Goal: Task Accomplishment & Management: Use online tool/utility

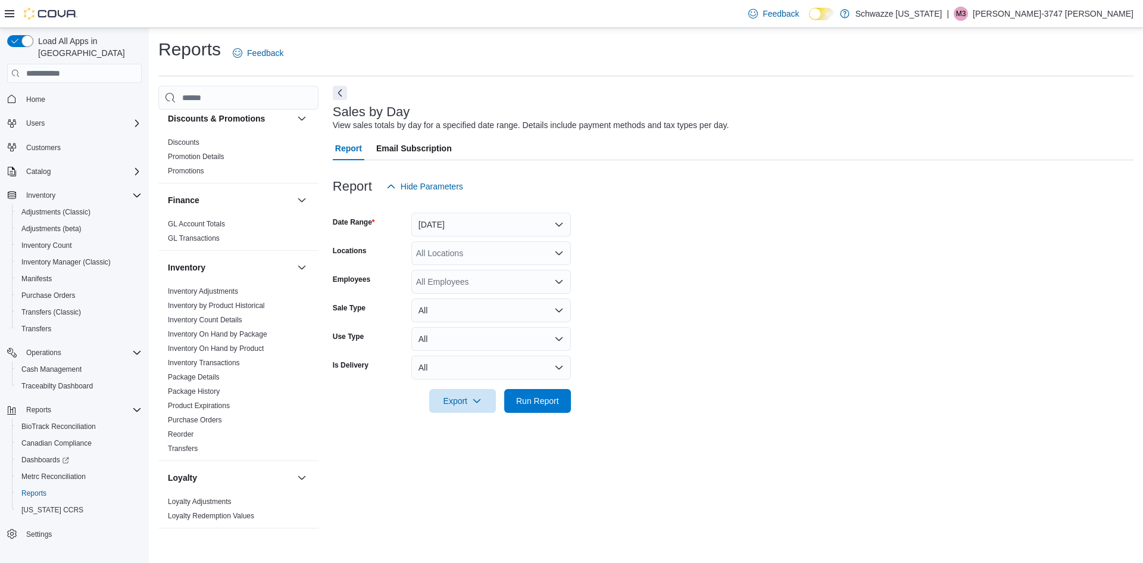
scroll to position [476, 0]
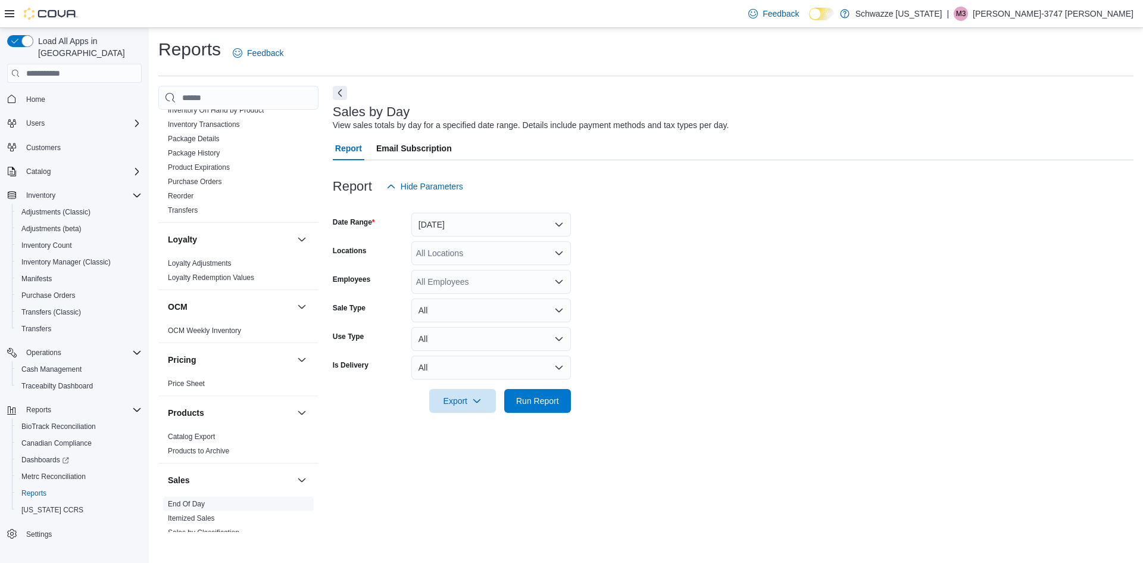
click at [186, 503] on link "End Of Day" at bounding box center [186, 504] width 37 height 8
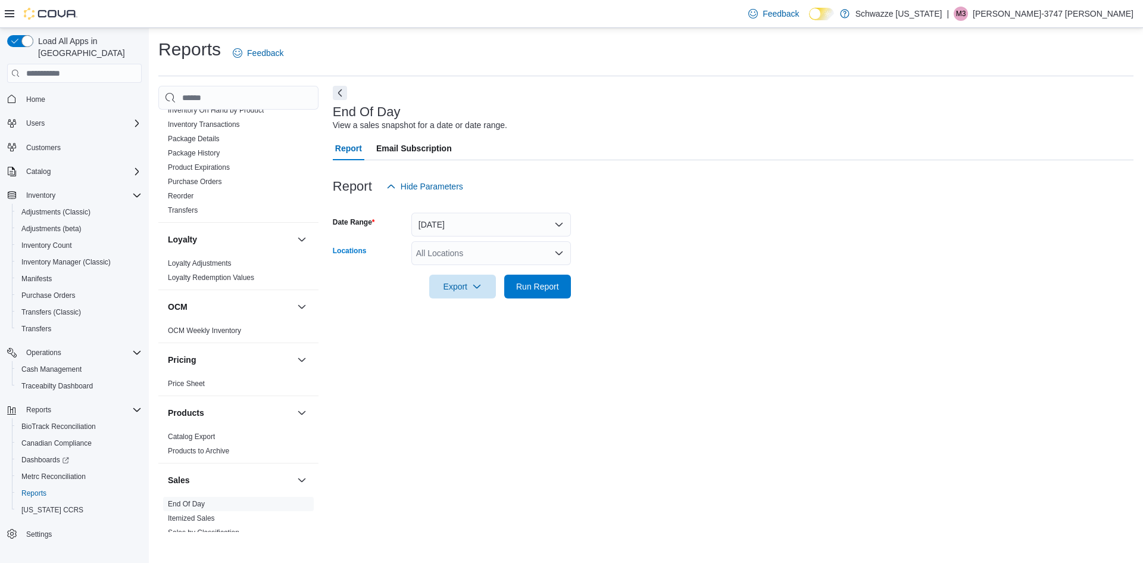
click at [491, 249] on div "All Locations" at bounding box center [491, 253] width 160 height 24
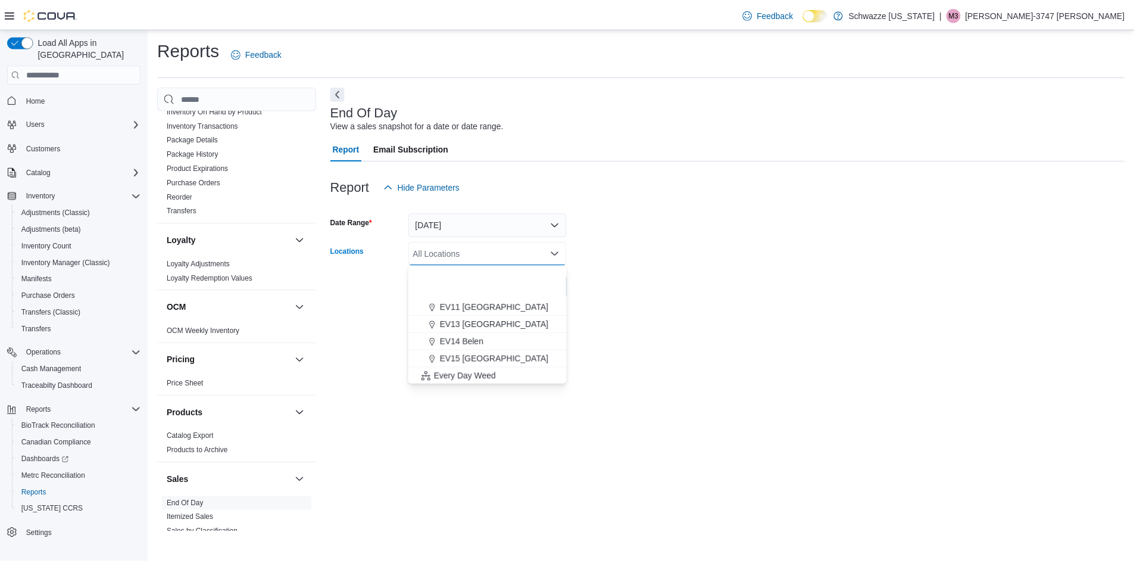
scroll to position [238, 0]
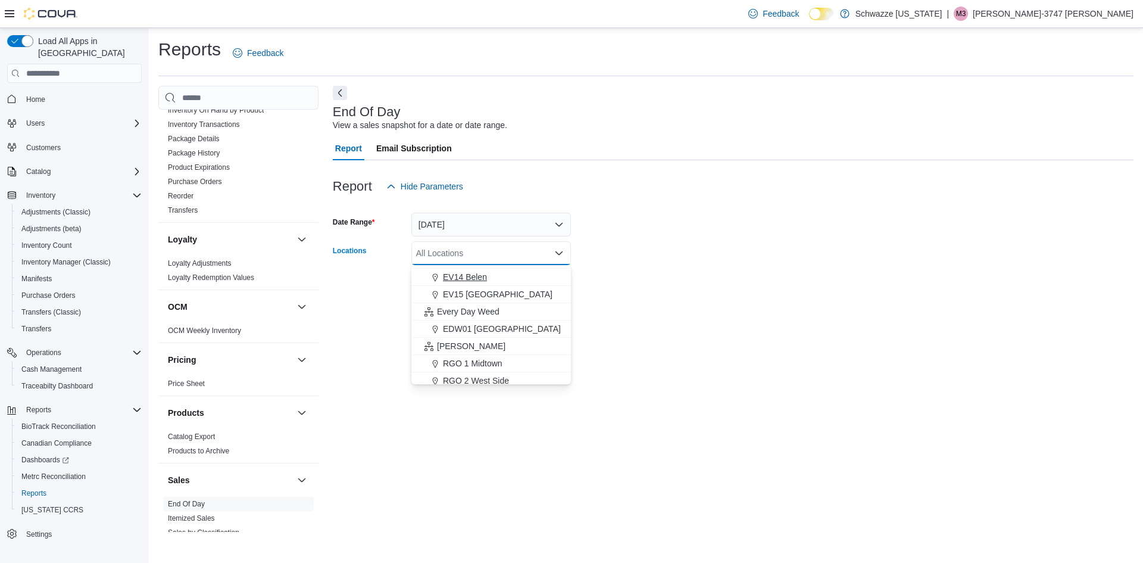
click at [491, 283] on button "EV14 Belen" at bounding box center [491, 277] width 160 height 17
click at [613, 338] on div "End Of Day View a sales snapshot for a date or date range. Report Email Subscri…" at bounding box center [733, 309] width 801 height 446
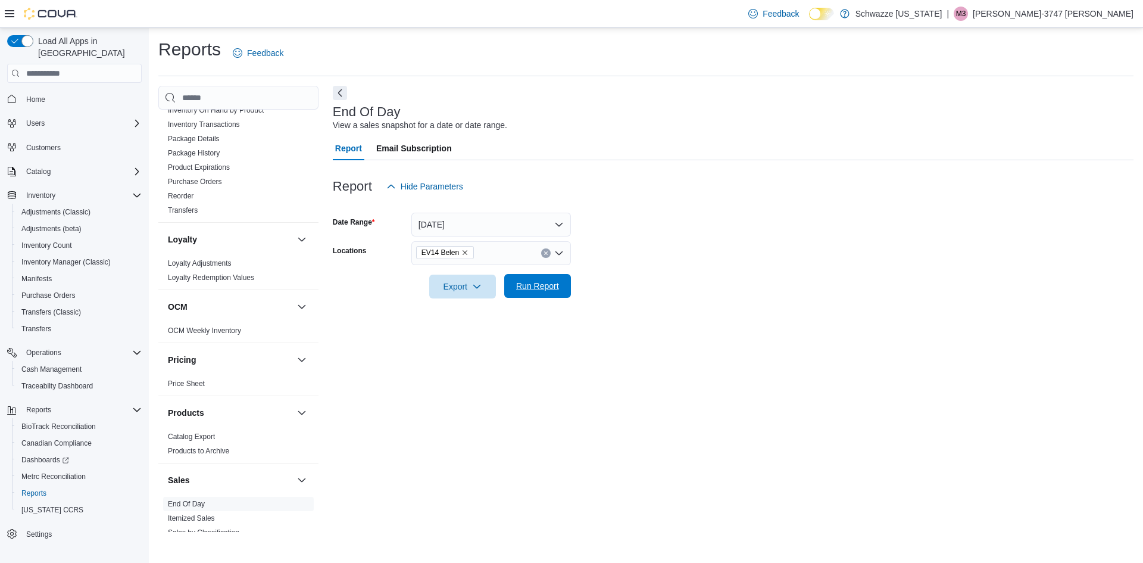
click at [516, 292] on span "Run Report" at bounding box center [537, 286] width 52 height 24
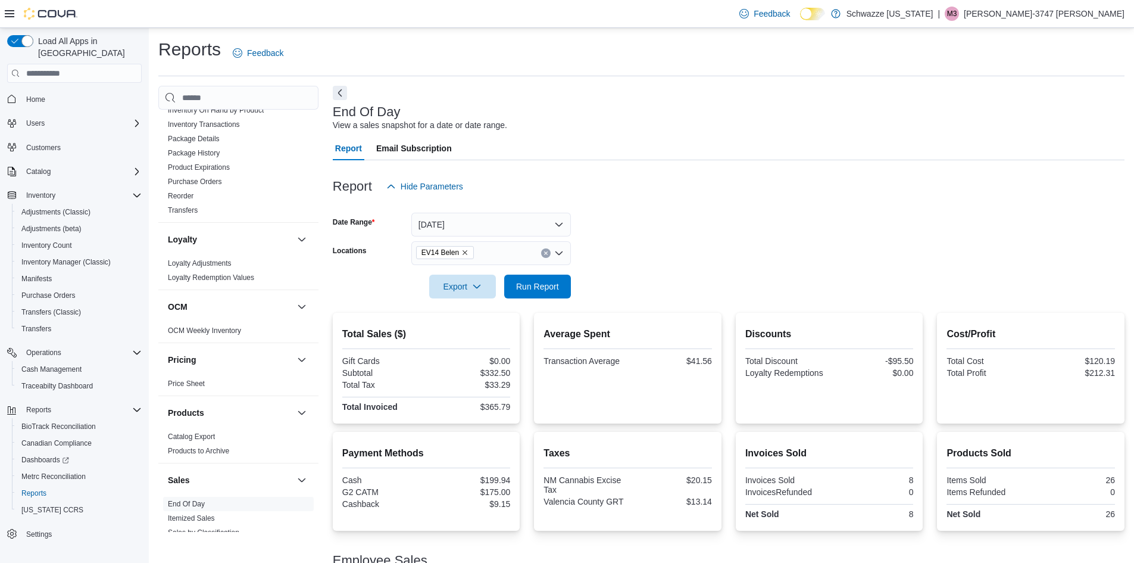
click at [688, 218] on form "Date Range [DATE] Locations EV14 Belen Export Run Report" at bounding box center [729, 248] width 792 height 100
click at [47, 364] on span "Cash Management" at bounding box center [51, 369] width 60 height 10
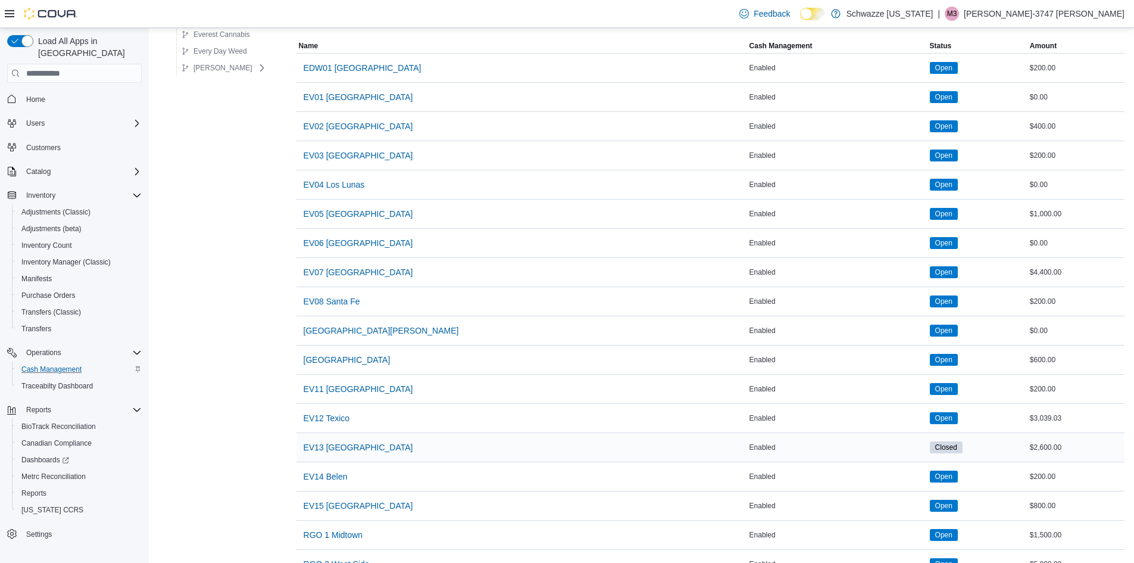
scroll to position [119, 0]
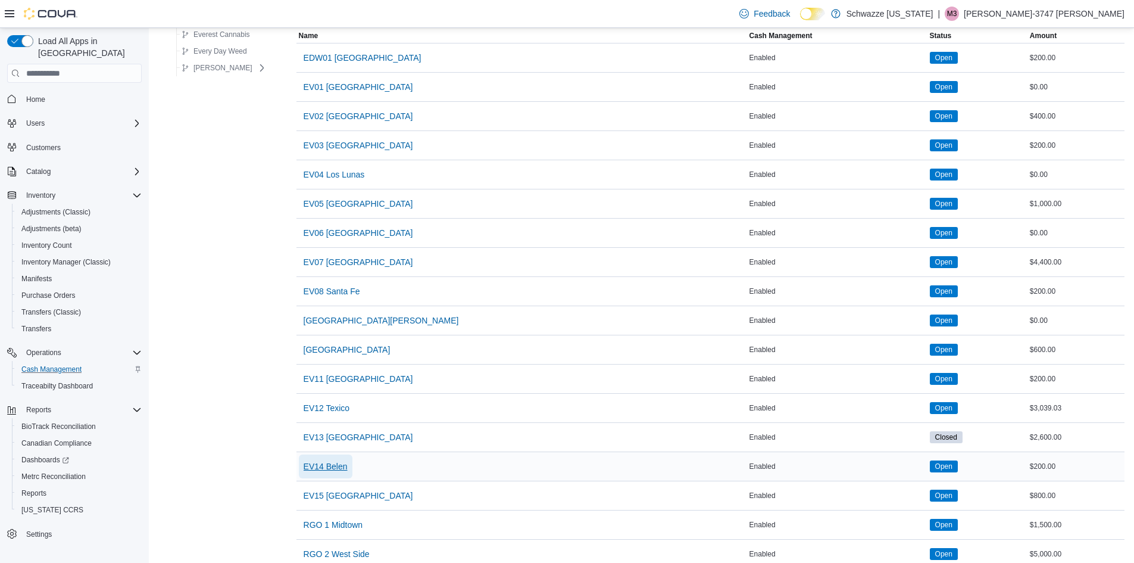
click at [326, 471] on span "EV14 Belen" at bounding box center [326, 466] width 44 height 12
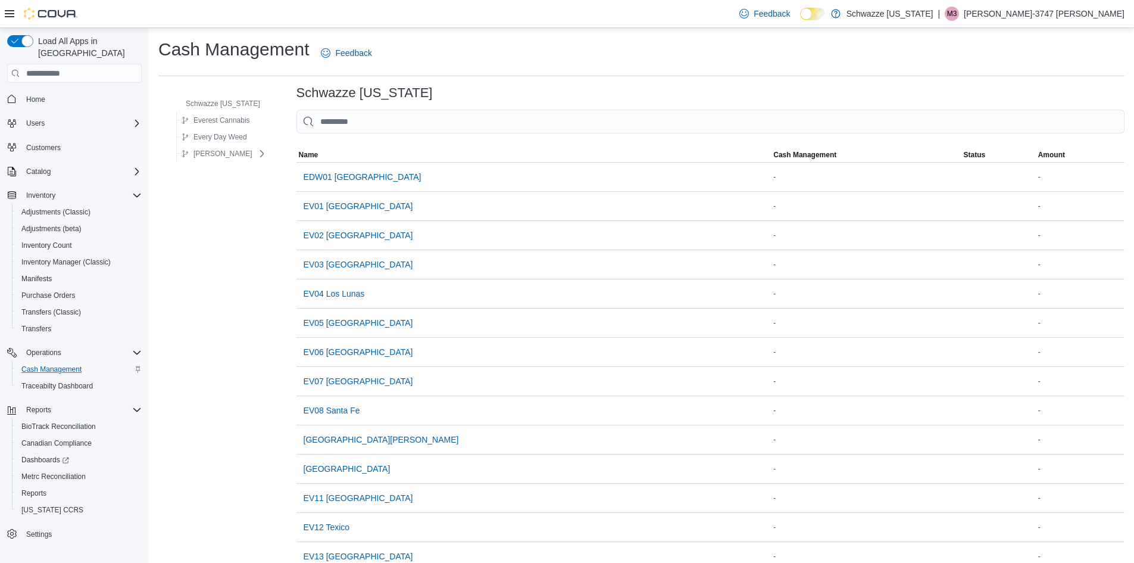
scroll to position [119, 0]
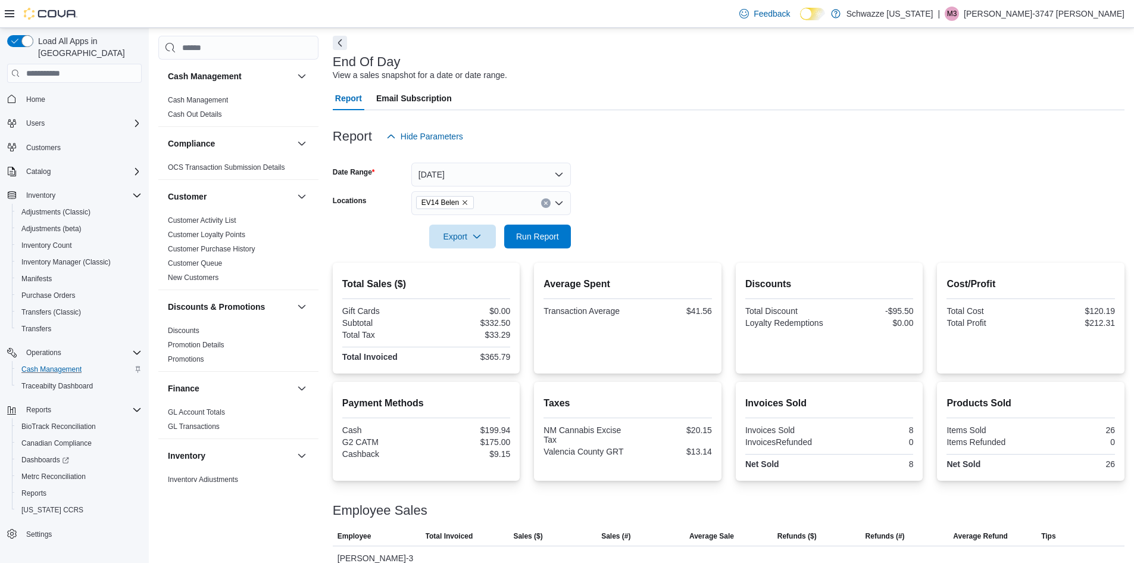
scroll to position [106, 0]
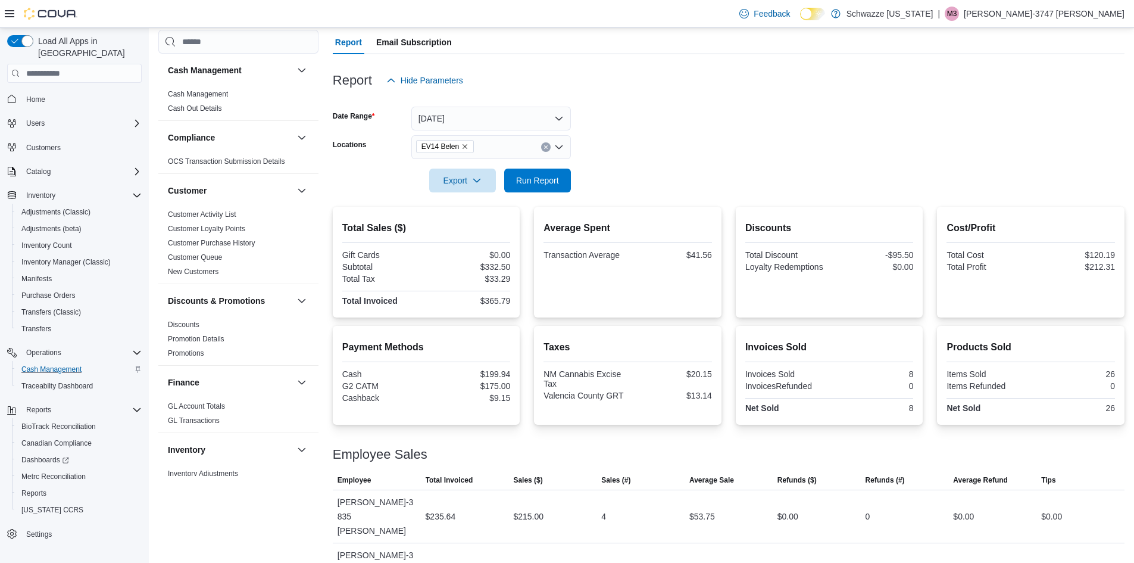
click at [183, 528] on div "Cash Management Cash Management Cash Out Details Compliance OCS Transaction Sub…" at bounding box center [238, 283] width 160 height 507
